Goal: Navigation & Orientation: Find specific page/section

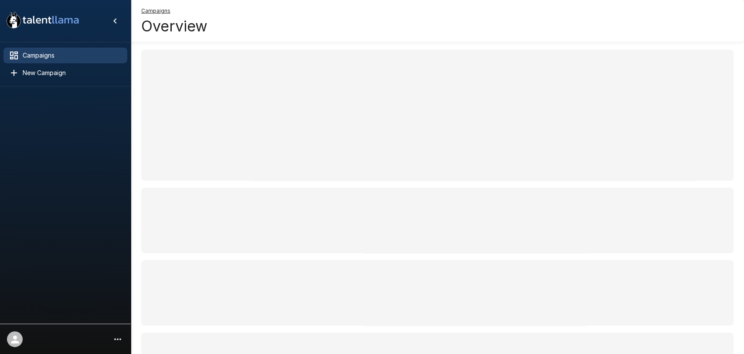
click at [47, 57] on span "Campaigns" at bounding box center [72, 55] width 98 height 9
click at [35, 54] on span "Campaigns" at bounding box center [72, 55] width 98 height 9
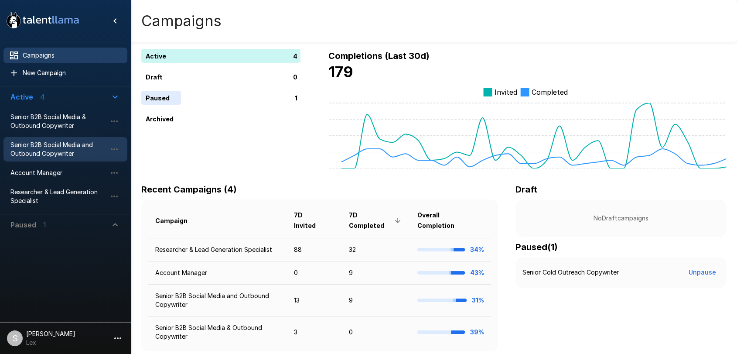
click at [38, 146] on span "Senior B2B Social Media and Outbound Copywriter" at bounding box center [58, 148] width 96 height 17
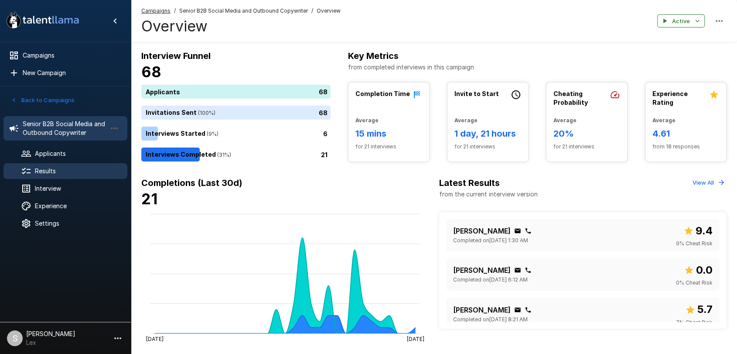
click at [40, 172] on span "Results" at bounding box center [77, 171] width 85 height 9
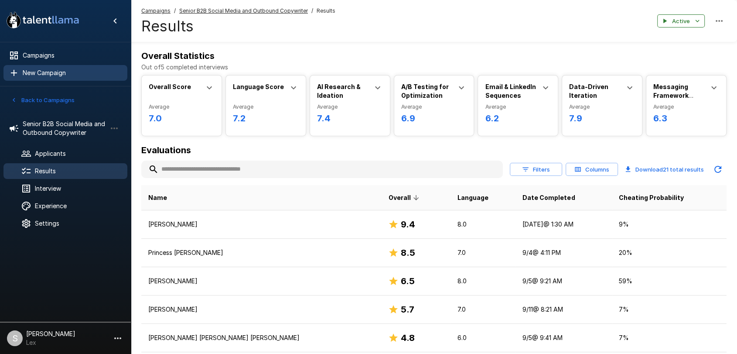
click at [25, 60] on div at bounding box center [21, 55] width 24 height 10
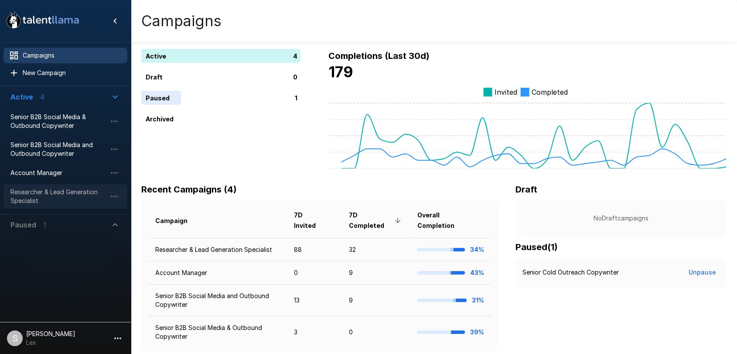
click at [31, 191] on span "Researcher & Lead Generation Specialist" at bounding box center [58, 195] width 96 height 17
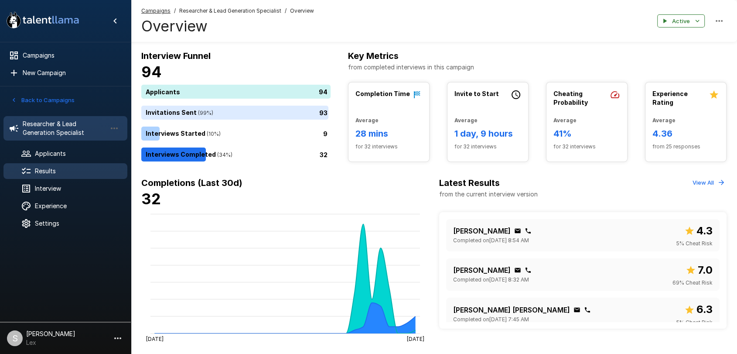
click at [54, 167] on span "Results" at bounding box center [77, 171] width 85 height 9
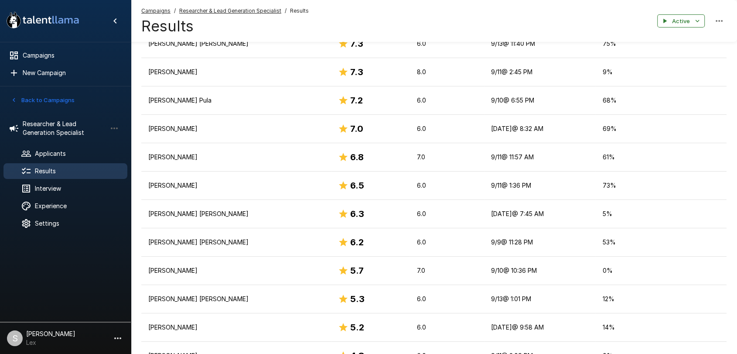
scroll to position [51, 0]
